Goal: Transaction & Acquisition: Obtain resource

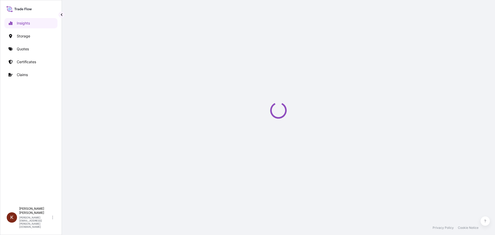
select select "2025"
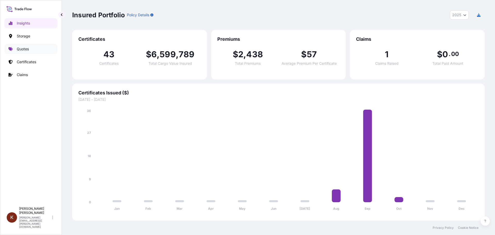
click at [21, 47] on p "Quotes" at bounding box center [23, 48] width 12 height 5
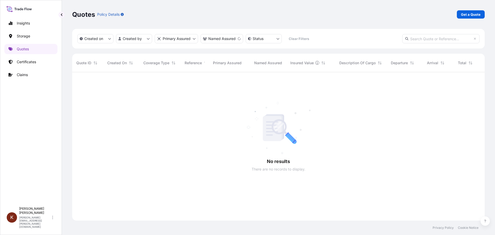
scroll to position [163, 409]
click at [468, 13] on p "Get a Quote" at bounding box center [471, 14] width 20 height 5
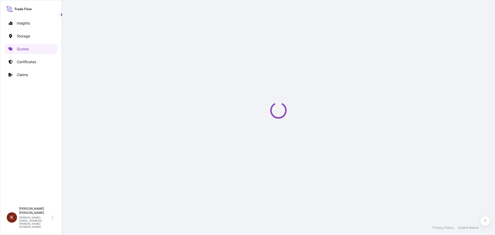
select select "Water"
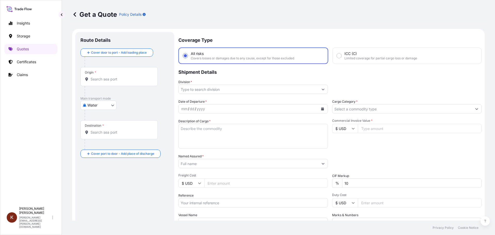
scroll to position [8, 0]
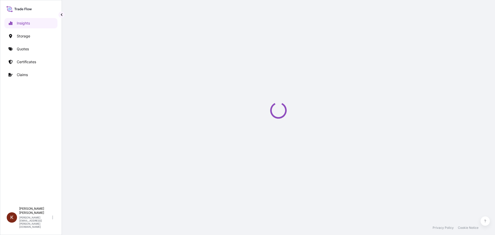
select select "2025"
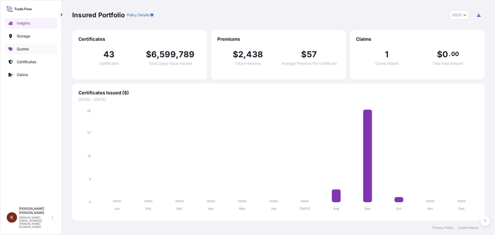
click at [22, 47] on p "Quotes" at bounding box center [23, 48] width 12 height 5
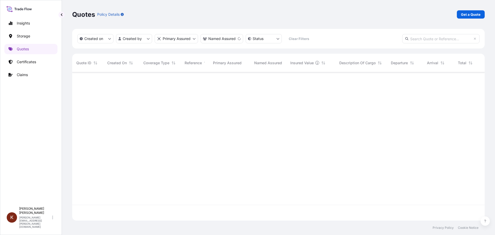
scroll to position [163, 409]
click at [471, 13] on p "Get a Quote" at bounding box center [471, 14] width 20 height 5
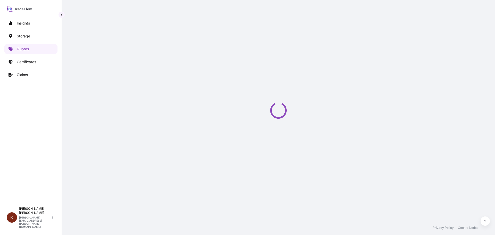
select select "Road / [GEOGRAPHIC_DATA]"
select select "Water"
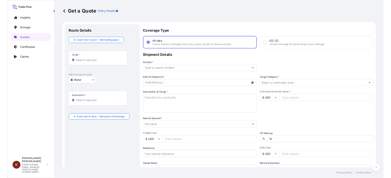
scroll to position [8, 0]
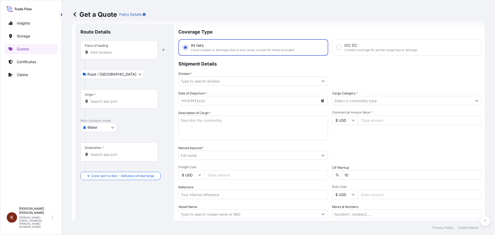
click at [94, 51] on input "Place of loading" at bounding box center [121, 52] width 61 height 5
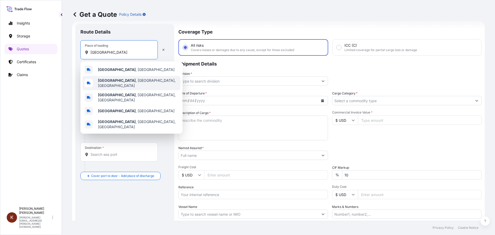
click at [108, 80] on b "Cambridge" at bounding box center [117, 80] width 38 height 4
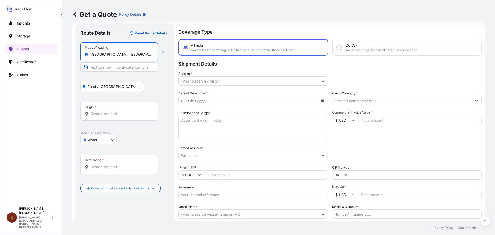
type input "Cambridge, ON, Canada"
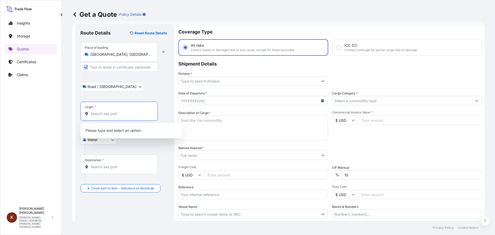
click at [99, 115] on input "Origin *" at bounding box center [121, 113] width 61 height 5
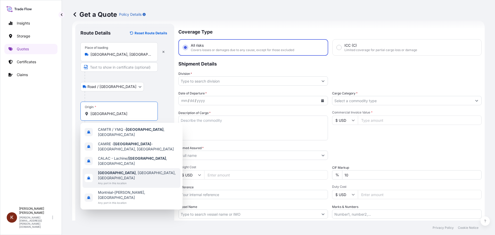
click at [110, 170] on b "Montreal" at bounding box center [117, 172] width 38 height 4
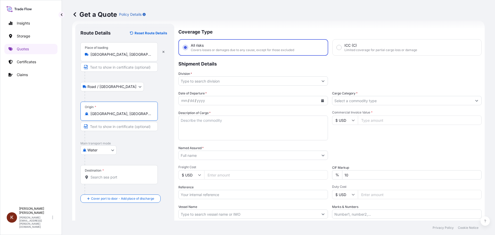
type input "Montreal, QC, Canada"
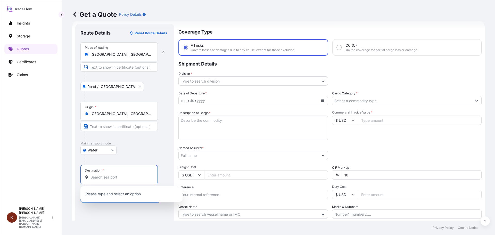
click at [95, 178] on input "Destination *" at bounding box center [121, 177] width 61 height 5
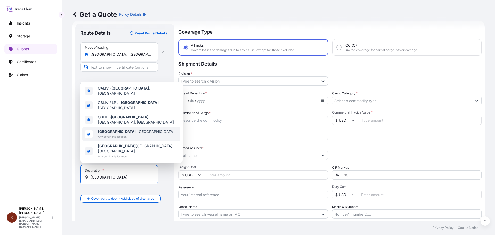
click at [109, 134] on span "Liverpool , UK" at bounding box center [136, 131] width 77 height 5
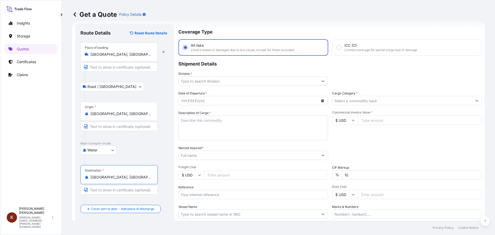
type input "Liverpool, UK"
click at [163, 162] on div at bounding box center [127, 160] width 85 height 10
click at [201, 79] on input "Division *" at bounding box center [249, 80] width 140 height 9
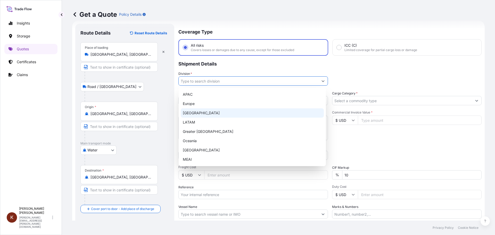
click at [194, 113] on div "North America" at bounding box center [252, 112] width 143 height 9
type input "North America"
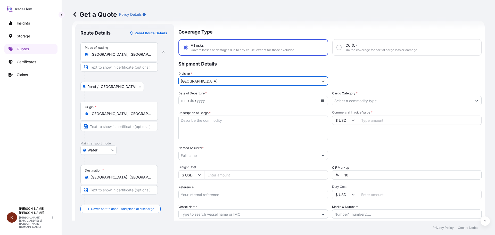
click at [209, 102] on div "mm / dd / yyyy" at bounding box center [249, 100] width 140 height 9
click at [322, 99] on button "Calendar" at bounding box center [323, 100] width 8 height 8
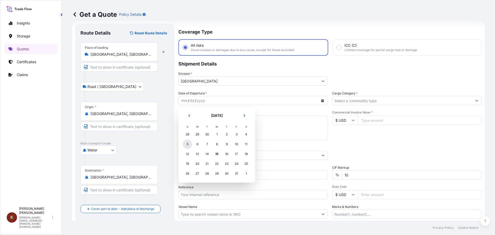
click at [186, 143] on div "5" at bounding box center [187, 144] width 9 height 9
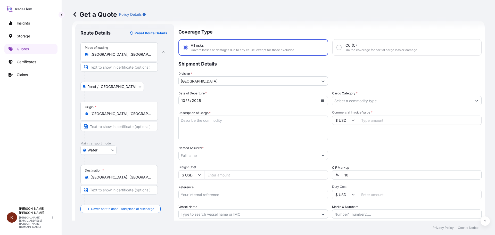
click at [226, 110] on div "Date of Departure * 10 / 5 / 2025 Cargo Category * Description of Cargo * Comme…" at bounding box center [329, 155] width 303 height 128
click at [189, 120] on textarea "Description of Cargo *" at bounding box center [253, 128] width 150 height 25
click at [231, 123] on textarea "1 x 40' HC STC Crackers /" at bounding box center [253, 128] width 150 height 25
paste textarea "ONTARIO EXPRESS / 02E40"
click at [189, 127] on textarea "1 x 40' HC STC Crackers / ONTARIO EXPRESS / 02E40" at bounding box center [253, 128] width 150 height 25
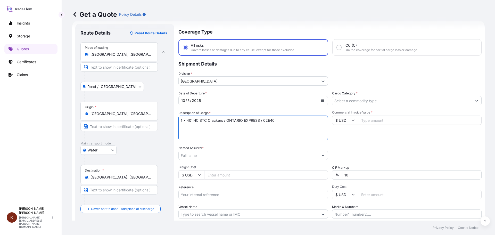
paste textarea "HAMU1975952"
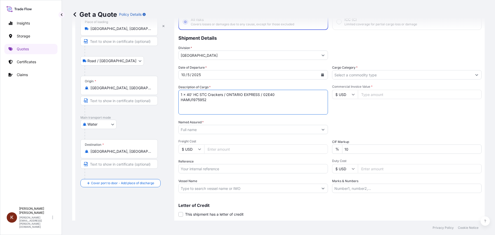
type textarea "1 x 40' HC STC Crackers / ONTARIO EXPRESS / 02E40 HAMU1975952"
click at [195, 131] on input "Named Assured *" at bounding box center [249, 129] width 140 height 9
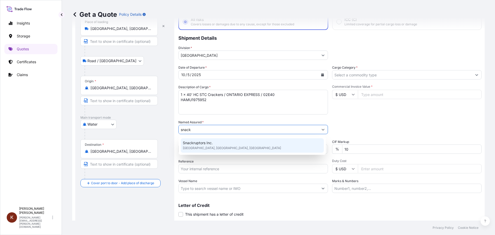
click at [198, 144] on span "Snackruptors Inc." at bounding box center [198, 142] width 30 height 5
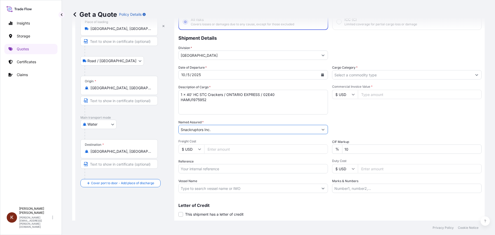
type input "Snackruptors Inc."
drag, startPoint x: 189, startPoint y: 166, endPoint x: 184, endPoint y: 168, distance: 5.1
click at [187, 167] on input "Reference" at bounding box center [253, 168] width 150 height 9
click at [190, 168] on input "Reference" at bounding box center [253, 168] width 150 height 9
paste input "STOR0154999"
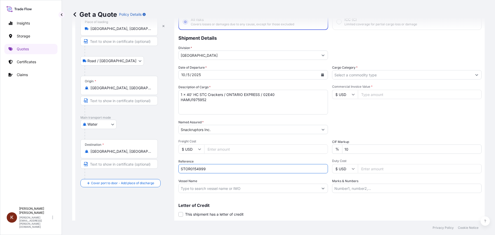
type input "STOR0154999"
click at [219, 190] on input "Vessel Name" at bounding box center [249, 188] width 140 height 9
paste input "ONTARIO EXPRESS"
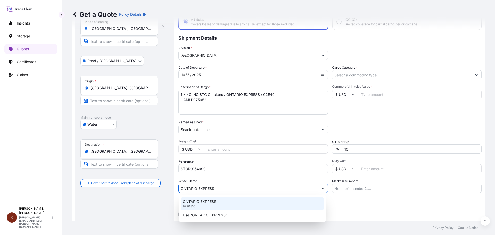
click at [204, 200] on p "ONTARIO EXPRESS" at bounding box center [200, 201] width 34 height 5
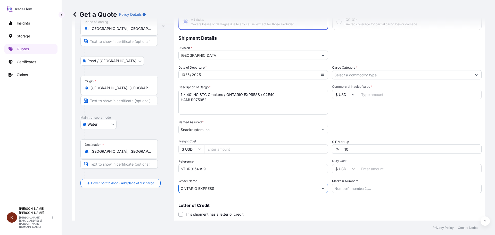
scroll to position [0, 0]
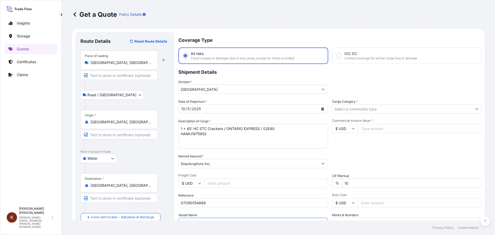
type input "ONTARIO EXPRESS"
click at [345, 108] on input "Cargo Category *" at bounding box center [402, 108] width 140 height 9
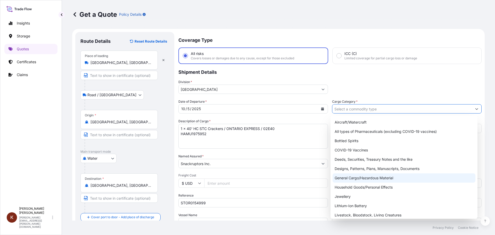
click at [349, 176] on div "General Cargo/Hazardous Material" at bounding box center [404, 177] width 143 height 9
type input "General Cargo/Hazardous Material"
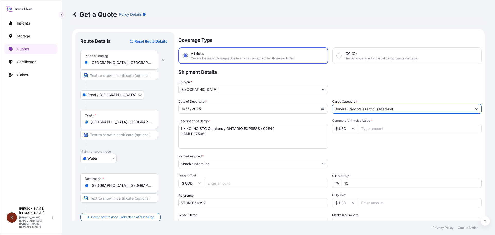
click at [352, 127] on icon at bounding box center [353, 128] width 3 height 3
click at [340, 160] on div "$ CAD" at bounding box center [343, 156] width 22 height 10
type input "$ CAD"
click at [384, 151] on div "Date of Departure * 10 / 5 / 2025 Cargo Category * General Cargo/Hazardous Mate…" at bounding box center [329, 163] width 303 height 128
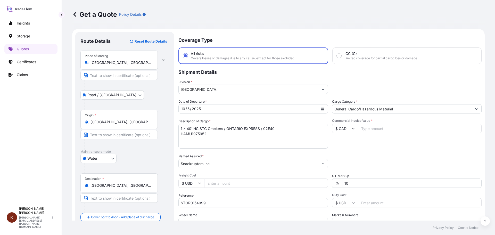
click at [367, 130] on input "Commercial Invoice Value *" at bounding box center [420, 128] width 124 height 9
paste input "64941.10"
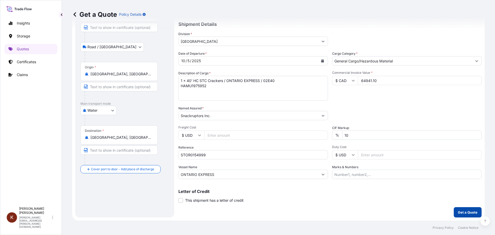
type input "64941.10"
click at [468, 212] on p "Get a Quote" at bounding box center [468, 212] width 20 height 5
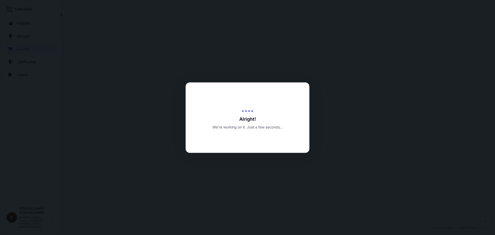
select select "Road / [GEOGRAPHIC_DATA]"
select select "Water"
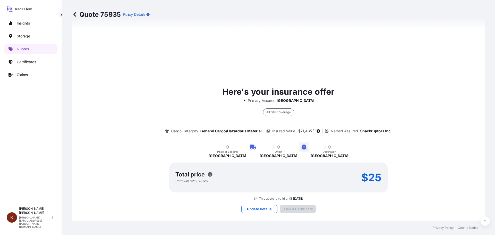
scroll to position [785, 0]
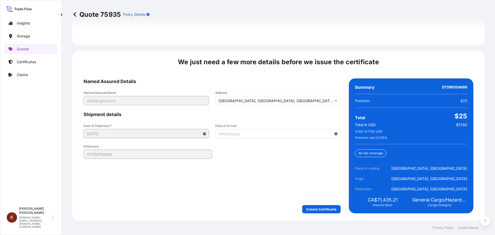
click at [335, 133] on icon at bounding box center [336, 133] width 3 height 3
click at [312, 146] on button at bounding box center [311, 148] width 8 height 8
click at [314, 168] on button "2" at bounding box center [312, 170] width 8 height 8
type input "11/02/2025"
click at [269, 173] on form "Named Assured Details Named Assured Name Snackruptors Inc. Address Cambridge, O…" at bounding box center [212, 145] width 257 height 135
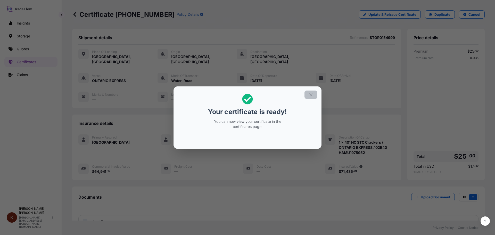
click at [311, 93] on icon "button" at bounding box center [311, 94] width 5 height 5
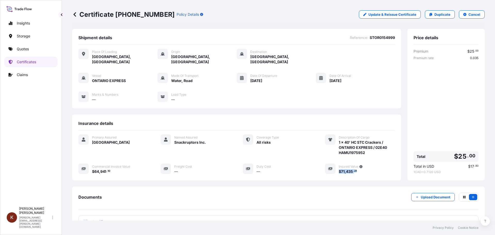
drag, startPoint x: 357, startPoint y: 167, endPoint x: 336, endPoint y: 167, distance: 20.4
click at [339, 169] on div "$ 71 , 435 . 21" at bounding box center [367, 171] width 56 height 5
copy span "$ 71 , 435 . 21"
drag, startPoint x: 116, startPoint y: 13, endPoint x: 152, endPoint y: 13, distance: 35.9
click at [152, 13] on p "Certificate 31583-44-1" at bounding box center [123, 14] width 102 height 8
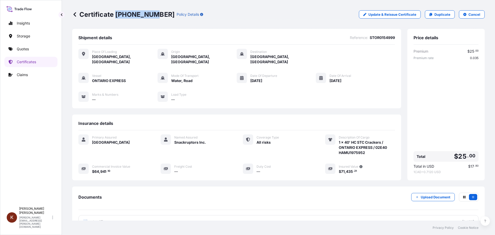
copy p "31583-44-1"
drag, startPoint x: 391, startPoint y: 37, endPoint x: 366, endPoint y: 38, distance: 25.0
click at [366, 38] on div "Shipment details Reference : STOR0154999 Place of Loading Cambridge, Canada Ori…" at bounding box center [236, 68] width 329 height 79
copy span "STOR0154999"
drag, startPoint x: 364, startPoint y: 147, endPoint x: 336, endPoint y: 148, distance: 27.4
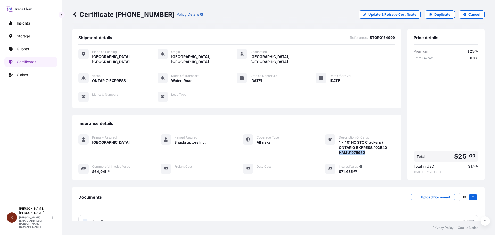
click at [339, 148] on span "1 x 40' HC STC Crackers / ONTARIO EXPRESS / 02E40 HAMU1975952" at bounding box center [367, 147] width 56 height 15
copy span "HAMU1975952"
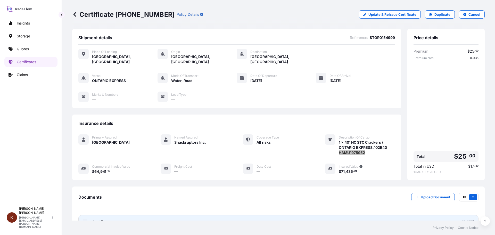
scroll to position [41, 0]
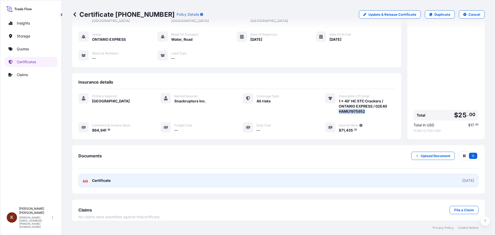
click at [107, 178] on span "Certificate" at bounding box center [101, 180] width 19 height 5
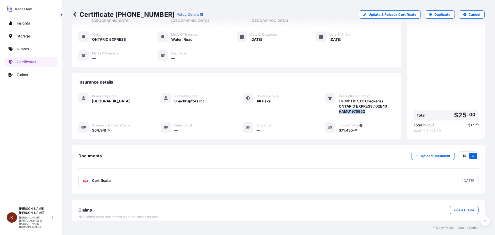
scroll to position [0, 0]
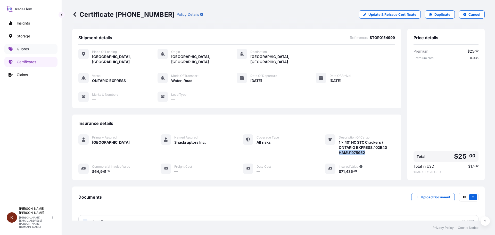
click at [21, 48] on p "Quotes" at bounding box center [23, 48] width 12 height 5
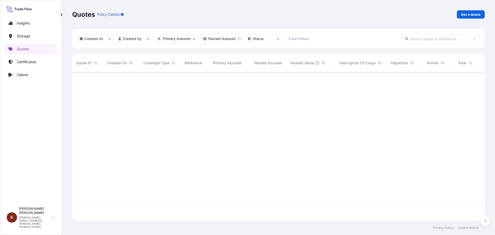
scroll to position [163, 409]
click at [471, 17] on p "Get a Quote" at bounding box center [471, 14] width 20 height 5
select select "Road / [GEOGRAPHIC_DATA]"
select select "Water"
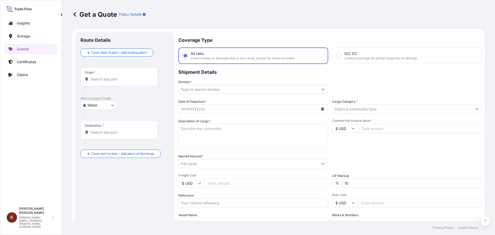
scroll to position [8, 0]
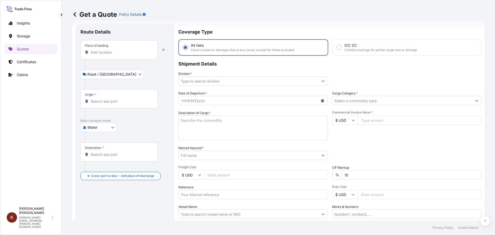
click at [92, 53] on input "Place of loading" at bounding box center [121, 52] width 61 height 5
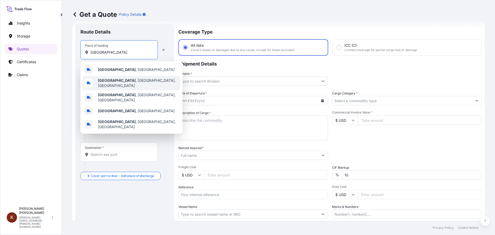
click at [115, 81] on b "Cambridge" at bounding box center [117, 80] width 38 height 4
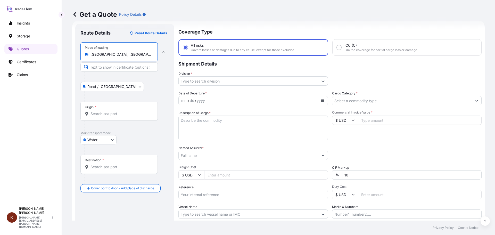
type input "Cambridge, ON, Canada"
click at [97, 113] on input "Origin *" at bounding box center [121, 113] width 61 height 5
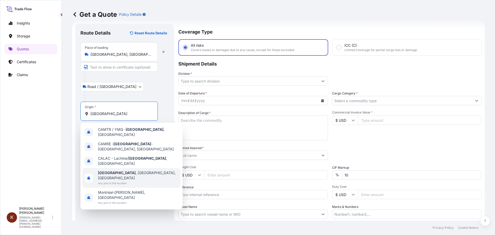
click at [113, 170] on b "Montreal" at bounding box center [117, 172] width 38 height 4
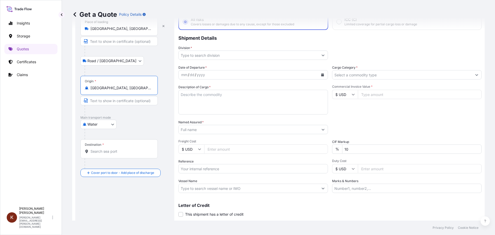
scroll to position [48, 0]
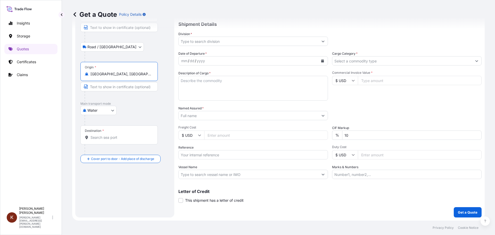
type input "Montreal, QC, Canada"
click at [99, 134] on div "Destination *" at bounding box center [118, 134] width 77 height 19
click at [99, 135] on input "Destination *" at bounding box center [121, 137] width 61 height 5
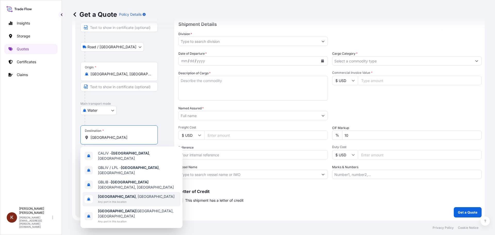
click at [107, 194] on b "Liverpool" at bounding box center [117, 196] width 38 height 4
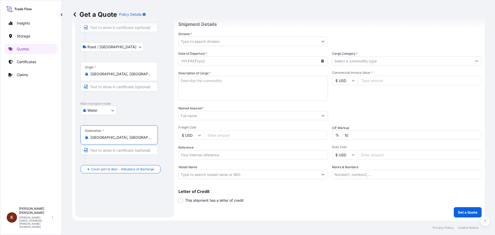
type input "Liverpool, UK"
click at [221, 39] on input "Division *" at bounding box center [249, 41] width 140 height 9
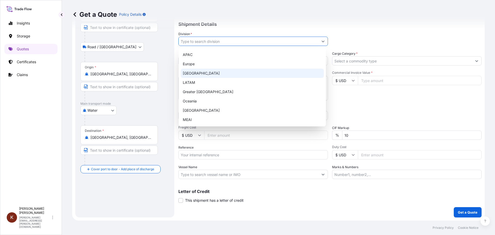
click at [201, 72] on div "North America" at bounding box center [252, 73] width 143 height 9
type input "North America"
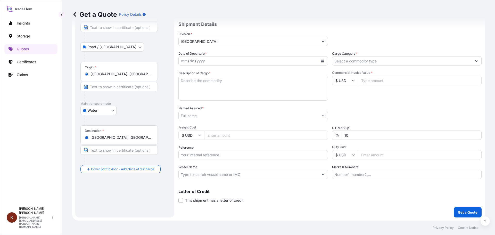
click at [197, 155] on input "Reference" at bounding box center [253, 154] width 150 height 9
paste input "STOR0154920"
type input "STOR0154920"
click at [188, 175] on input "Vessel Name" at bounding box center [249, 174] width 140 height 9
paste input "ONTARIO EXPRESS"
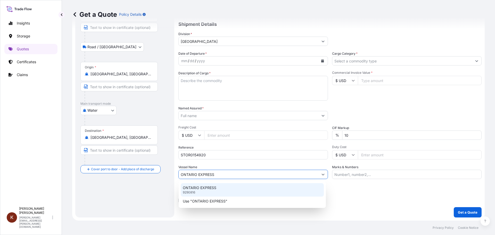
click at [201, 188] on p "ONTARIO EXPRESS" at bounding box center [200, 187] width 34 height 5
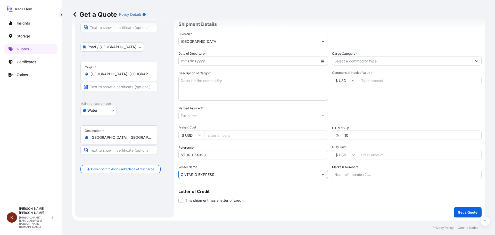
scroll to position [22, 0]
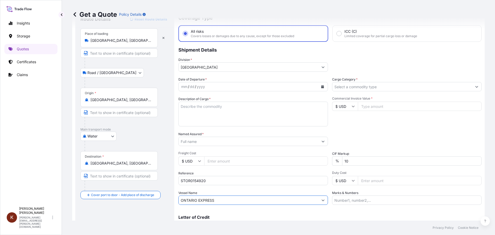
type input "ONTARIO EXPRESS"
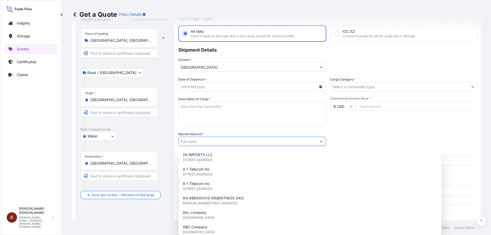
click at [198, 144] on input "Named Assured *" at bounding box center [248, 141] width 138 height 9
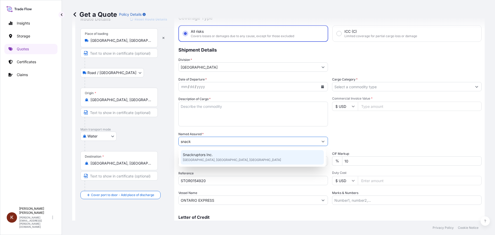
click at [201, 156] on span "Snackruptors Inc." at bounding box center [198, 154] width 30 height 5
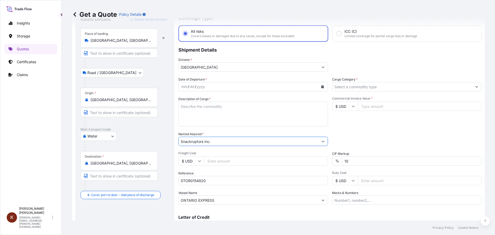
type input "Snackruptors Inc."
click at [189, 108] on textarea "Description of Cargo *" at bounding box center [253, 114] width 150 height 25
click at [232, 107] on textarea "1 x 40' HC STC Crackers /" at bounding box center [253, 114] width 150 height 25
paste textarea "ONTARIO EXPRESS / 21E41"
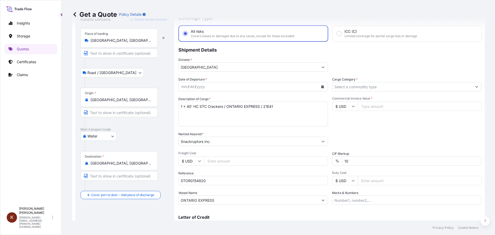
click at [185, 112] on textarea "1 x 40' HC STC Crackers / ONTARIO EXPRESS / 21E41" at bounding box center [253, 114] width 150 height 25
paste textarea "FDCU0142480"
type textarea "1 x 40' HC STC Crackers / ONTARIO EXPRESS / 21E41 FDCU0142480"
click at [321, 87] on icon "Calendar" at bounding box center [322, 86] width 3 height 3
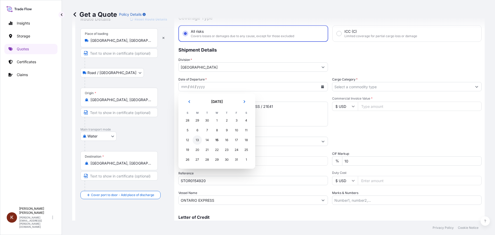
click at [197, 141] on div "13" at bounding box center [197, 139] width 9 height 9
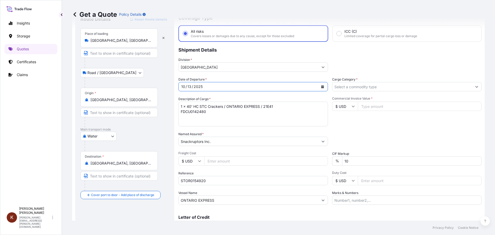
drag, startPoint x: 314, startPoint y: 97, endPoint x: 311, endPoint y: 97, distance: 2.8
click at [313, 97] on div "Description of Cargo * 1 x 40' HC STC Crackers / ONTARIO EXPRESS / 21E41 FDCU01…" at bounding box center [253, 111] width 150 height 30
click at [350, 87] on input "Cargo Category *" at bounding box center [402, 86] width 140 height 9
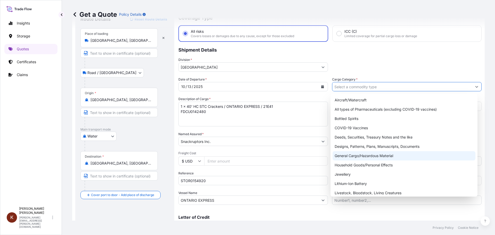
click at [344, 154] on div "General Cargo/Hazardous Material" at bounding box center [404, 155] width 143 height 9
type input "General Cargo/Hazardous Material"
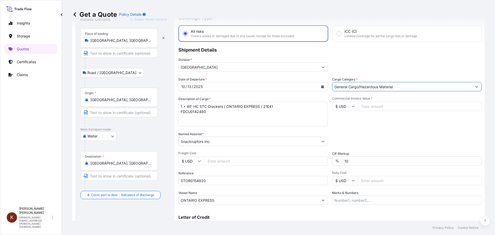
scroll to position [48, 0]
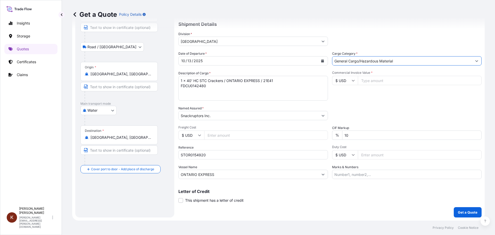
click at [343, 80] on input "$ USD" at bounding box center [345, 80] width 26 height 9
click at [340, 112] on div "$ CAD" at bounding box center [343, 108] width 22 height 10
type input "$ CAD"
click at [372, 102] on div "Date of Departure * 10 / 13 / 2025 Cargo Category * General Cargo/Hazardous Mat…" at bounding box center [329, 115] width 303 height 128
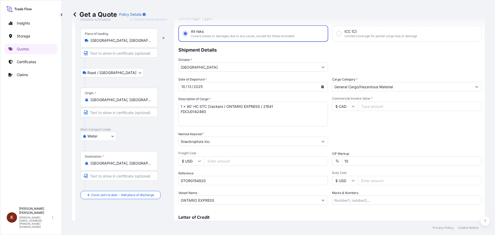
scroll to position [0, 0]
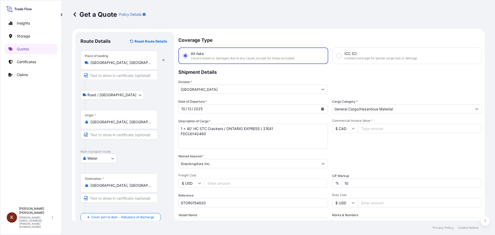
click at [373, 128] on input "Commercial Invoice Value *" at bounding box center [420, 128] width 124 height 9
type input "3"
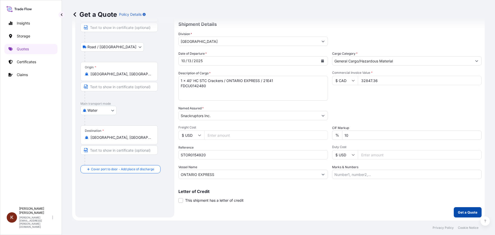
type input "32847.36"
click at [461, 213] on p "Get a Quote" at bounding box center [468, 212] width 20 height 5
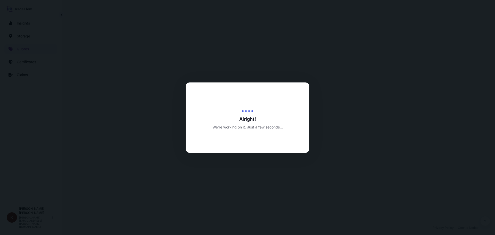
select select "Road / [GEOGRAPHIC_DATA]"
select select "Water"
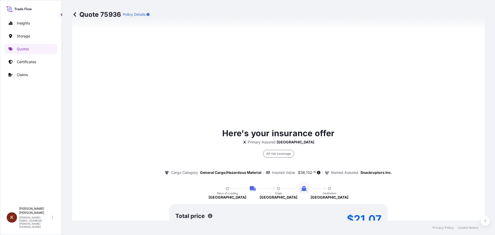
scroll to position [351, 0]
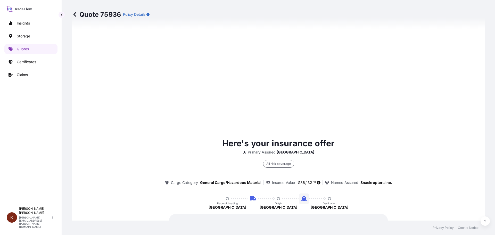
type input "Cambridge, ON, Canada"
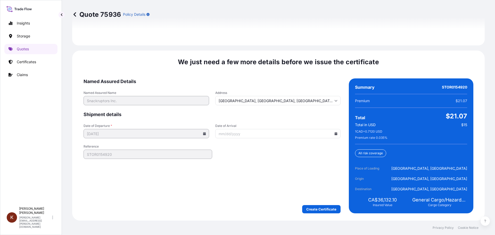
click at [335, 134] on icon at bounding box center [336, 133] width 3 height 3
click at [311, 148] on icon at bounding box center [311, 148] width 2 height 3
click at [309, 168] on button "2" at bounding box center [312, 170] width 8 height 8
type input "11/02/2025"
click at [334, 165] on form "Named Assured Details Named Assured Name Snackruptors Inc. Address Cambridge, O…" at bounding box center [212, 145] width 257 height 135
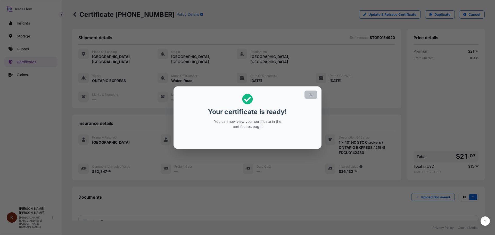
click at [312, 95] on icon "button" at bounding box center [310, 94] width 3 height 3
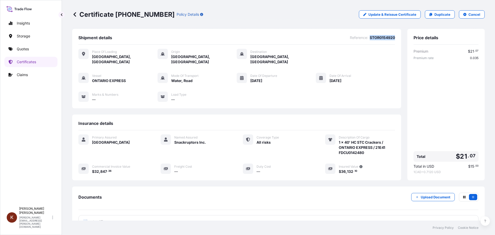
drag, startPoint x: 392, startPoint y: 37, endPoint x: 366, endPoint y: 36, distance: 25.8
click at [366, 37] on div "Shipment details Reference : STOR0154920 Place of Loading Cambridge, Canada Ori…" at bounding box center [236, 68] width 329 height 79
copy span "STOR0154920"
drag, startPoint x: 357, startPoint y: 166, endPoint x: 335, endPoint y: 167, distance: 22.5
click at [335, 167] on div "Insured Value $ 36 , 132 . 10" at bounding box center [360, 169] width 70 height 11
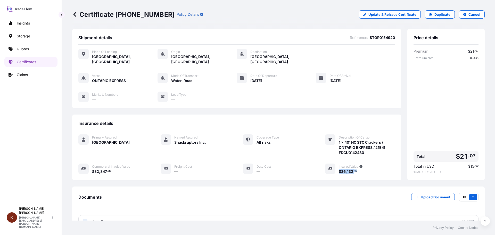
copy span "$ 36 , 132 . 10"
drag, startPoint x: 363, startPoint y: 148, endPoint x: 336, endPoint y: 148, distance: 26.6
click at [339, 148] on span "1 x 40' HC STC Crackers / ONTARIO EXPRESS / 21E41 FDCU0142480" at bounding box center [367, 147] width 56 height 15
copy span "FDCU0142480"
drag, startPoint x: 117, startPoint y: 15, endPoint x: 152, endPoint y: 14, distance: 35.1
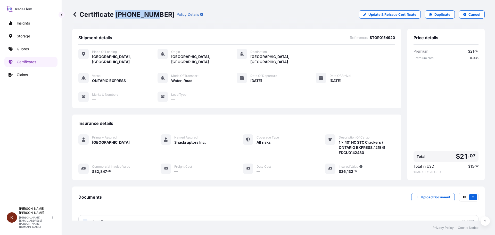
click at [152, 14] on p "Certificate 31583-45-1" at bounding box center [123, 14] width 102 height 8
copy p "31583-45-1"
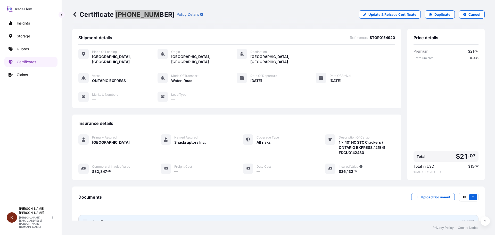
scroll to position [41, 0]
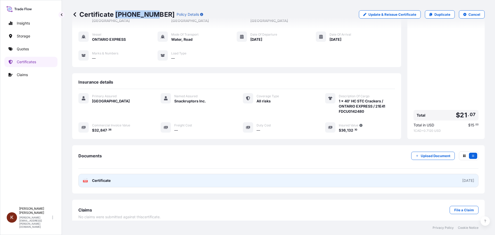
drag, startPoint x: 104, startPoint y: 175, endPoint x: 112, endPoint y: 176, distance: 7.6
click at [104, 178] on span "Certificate" at bounding box center [101, 180] width 19 height 5
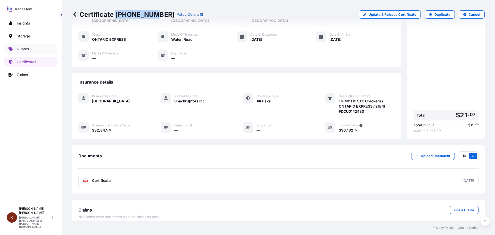
click at [21, 48] on p "Quotes" at bounding box center [23, 48] width 12 height 5
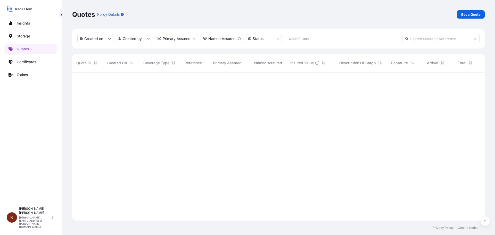
scroll to position [163, 409]
